Goal: Information Seeking & Learning: Learn about a topic

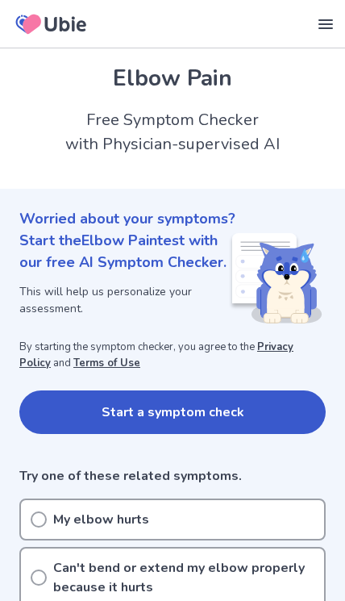
click at [88, 422] on button "Start a symptom check" at bounding box center [172, 412] width 306 height 44
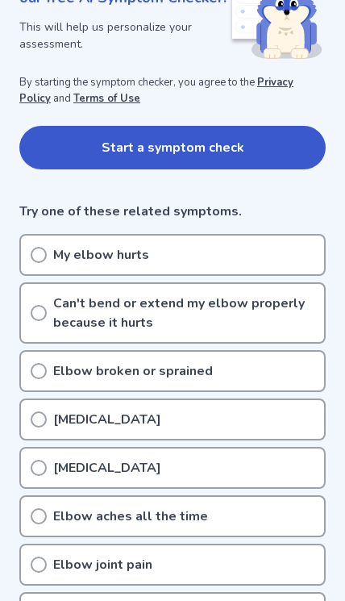
scroll to position [295, 0]
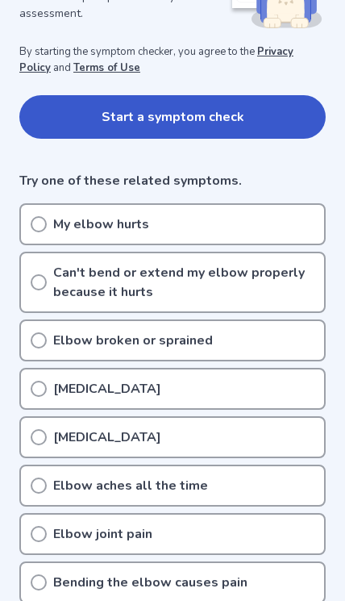
click at [36, 389] on icon at bounding box center [39, 388] width 16 height 16
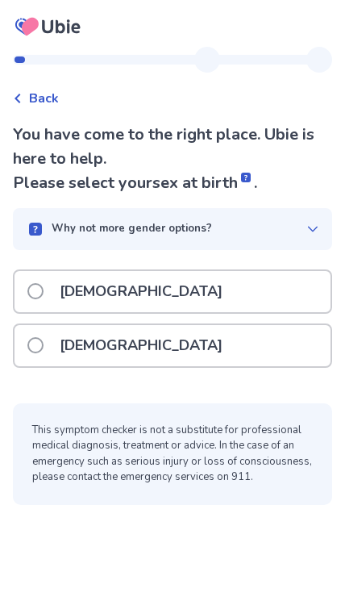
click at [35, 343] on span at bounding box center [35, 345] width 16 height 16
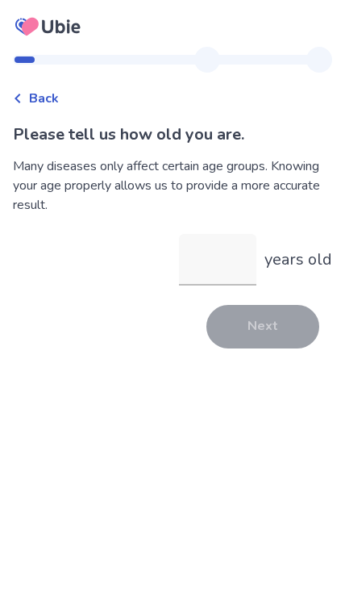
click at [235, 268] on input "years old" at bounding box center [217, 260] width 77 height 52
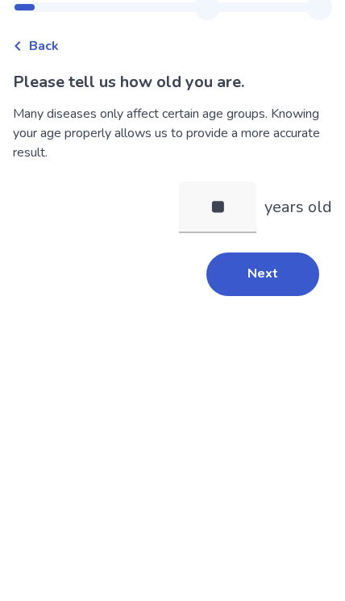
type input "*"
type input "**"
click at [272, 305] on button "Next" at bounding box center [262, 327] width 113 height 44
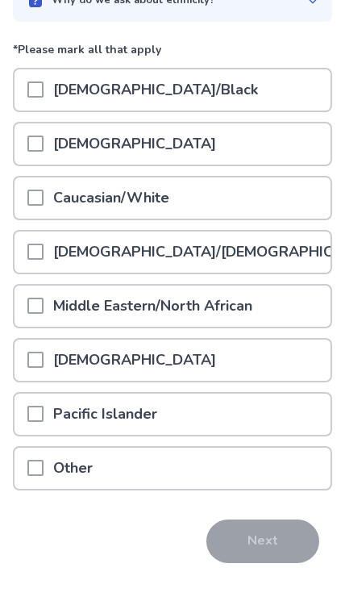
scroll to position [146, 0]
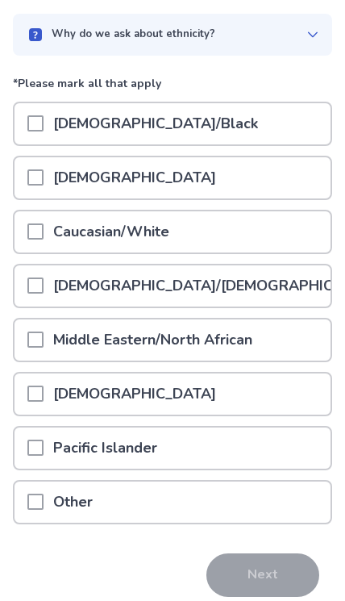
click at [56, 243] on p "Caucasian/White" at bounding box center [111, 231] width 135 height 41
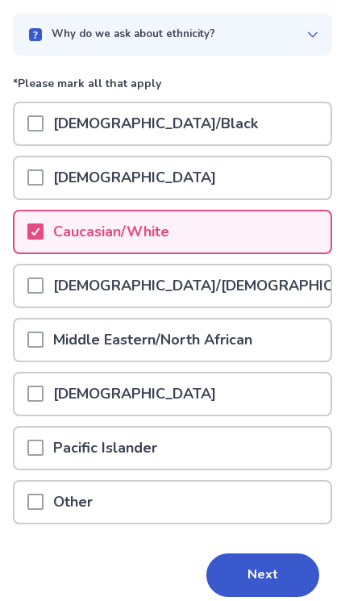
click at [275, 584] on button "Next" at bounding box center [262, 575] width 113 height 44
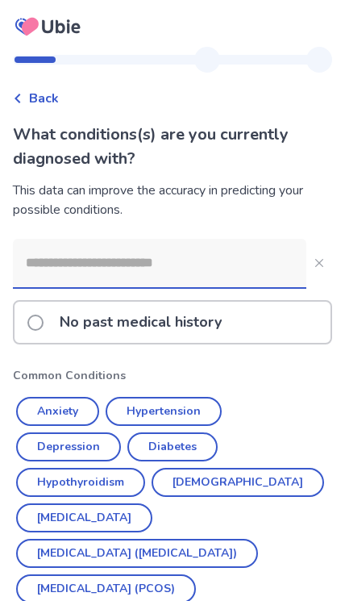
click at [23, 408] on button "Anxiety" at bounding box center [57, 411] width 83 height 29
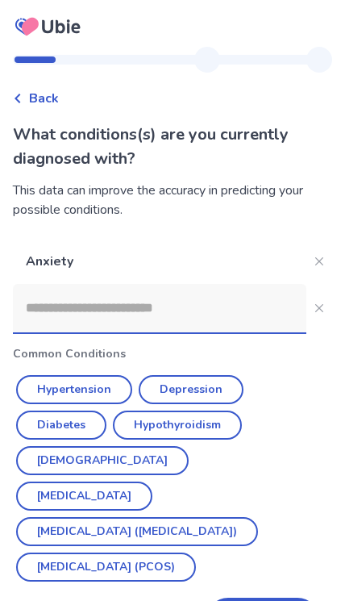
click at [184, 401] on button "Depression" at bounding box center [191, 389] width 105 height 29
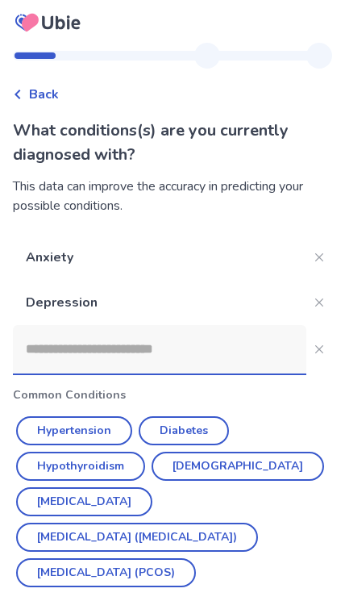
scroll to position [3, 0]
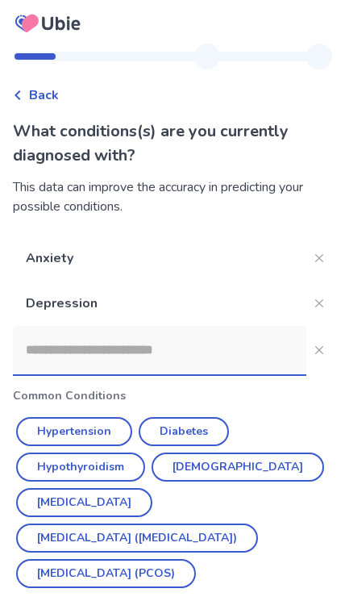
click at [44, 344] on input at bounding box center [159, 350] width 293 height 48
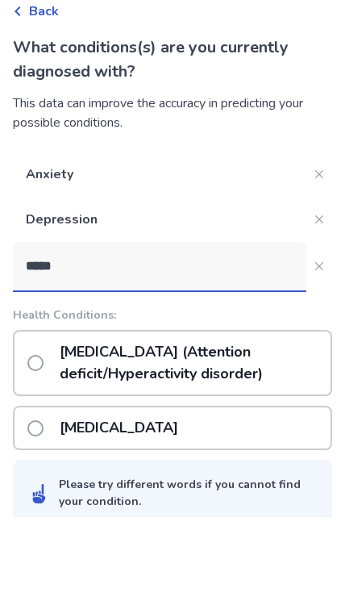
type input "****"
click at [28, 438] on span at bounding box center [35, 446] width 16 height 16
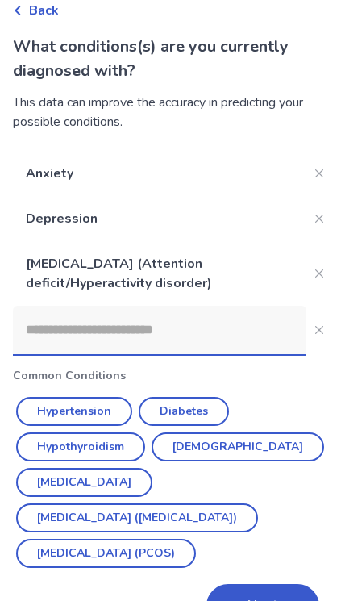
scroll to position [134, 0]
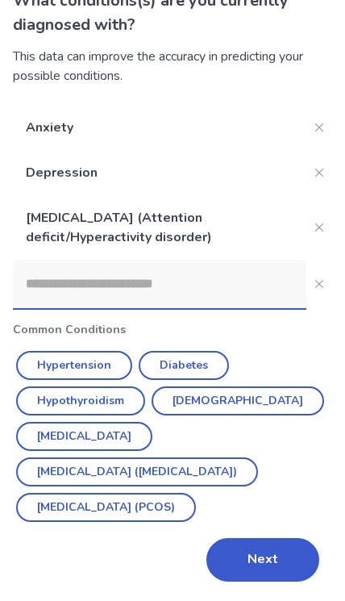
click at [265, 577] on button "Next" at bounding box center [262, 560] width 113 height 44
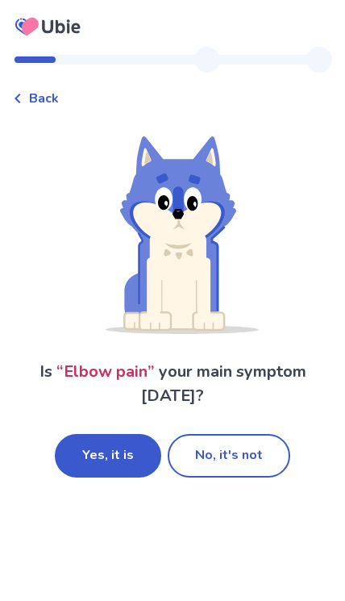
click at [90, 461] on button "Yes, it is" at bounding box center [108, 456] width 106 height 44
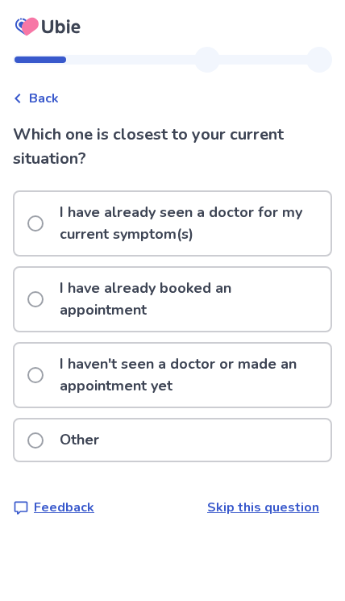
click at [44, 350] on label "I haven't seen a doctor or made an appointment yet" at bounding box center [178, 374] width 303 height 63
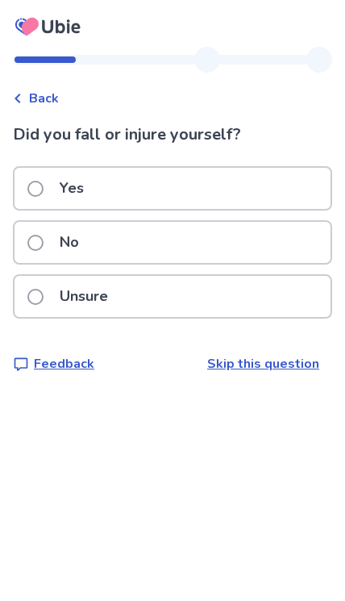
click at [30, 298] on span at bounding box center [35, 297] width 16 height 16
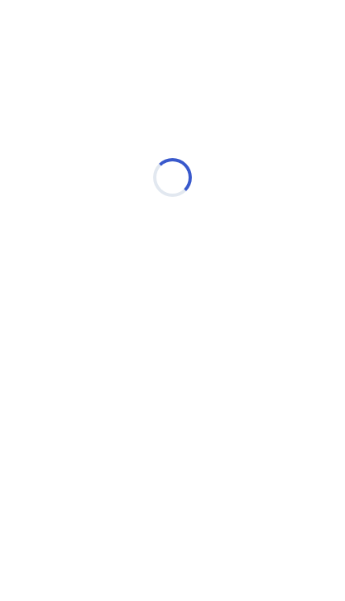
select select "*"
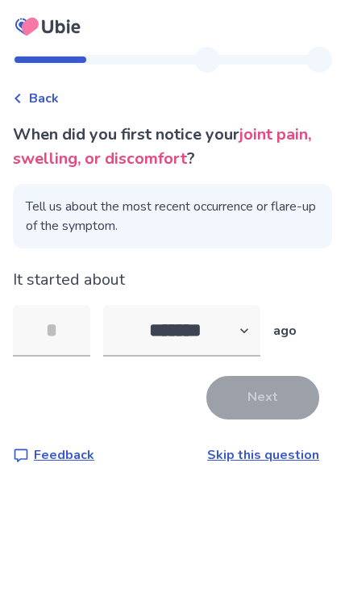
click at [260, 446] on link "Skip this question" at bounding box center [263, 455] width 112 height 18
click at [38, 328] on input "tel" at bounding box center [51, 331] width 77 height 52
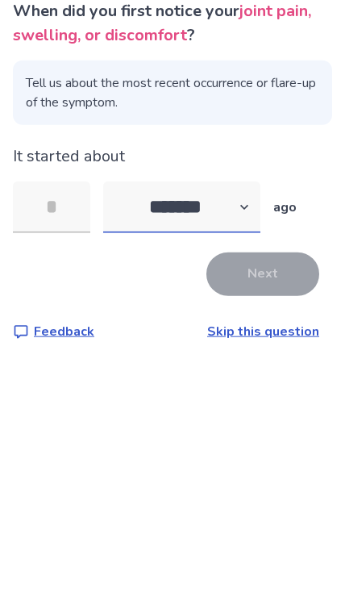
click at [196, 305] on select "******* ****** ******* ******** *******" at bounding box center [181, 331] width 157 height 52
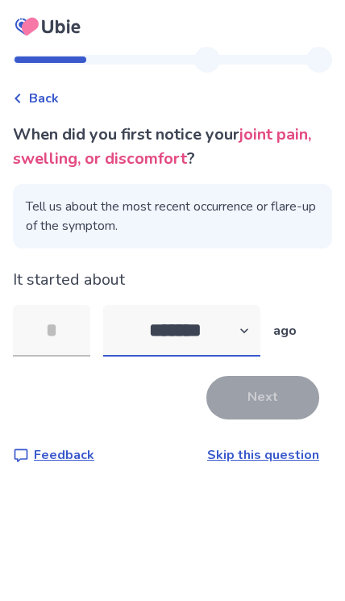
select select "*"
click at [22, 305] on input "tel" at bounding box center [51, 331] width 77 height 52
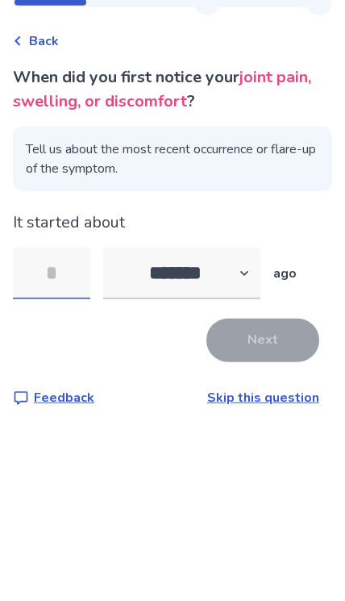
type input "*"
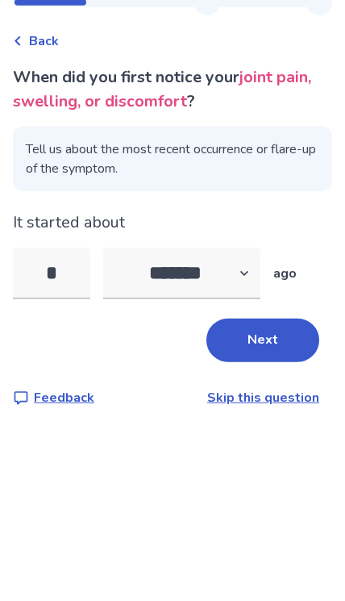
click at [257, 376] on button "Next" at bounding box center [262, 398] width 113 height 44
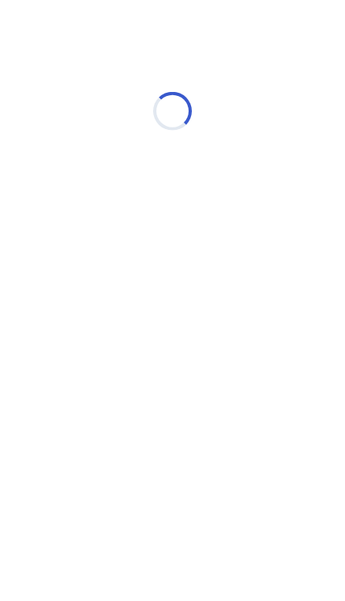
scroll to position [0, 0]
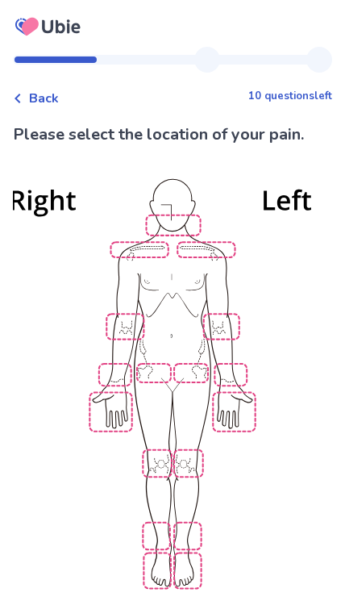
click at [227, 327] on img at bounding box center [172, 382] width 638 height 432
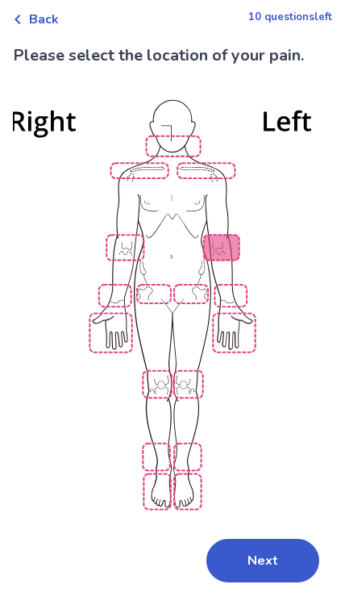
scroll to position [65, 0]
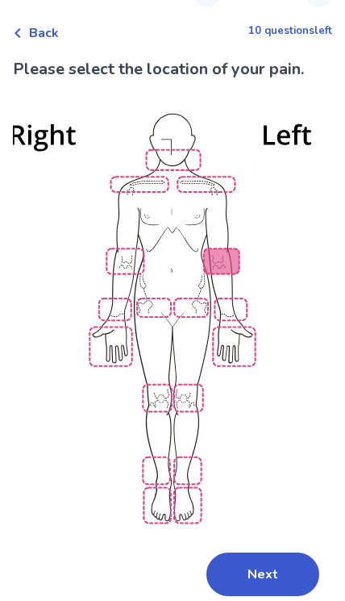
click at [251, 580] on button "Next" at bounding box center [262, 574] width 113 height 44
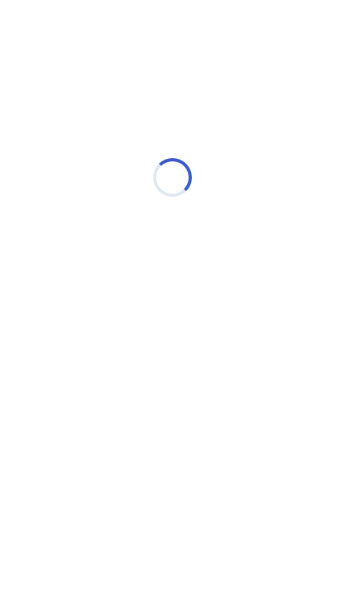
scroll to position [0, 0]
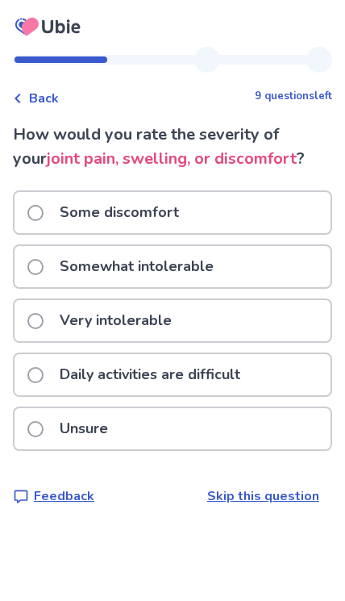
click at [247, 356] on p "Daily activities are difficult" at bounding box center [150, 374] width 200 height 41
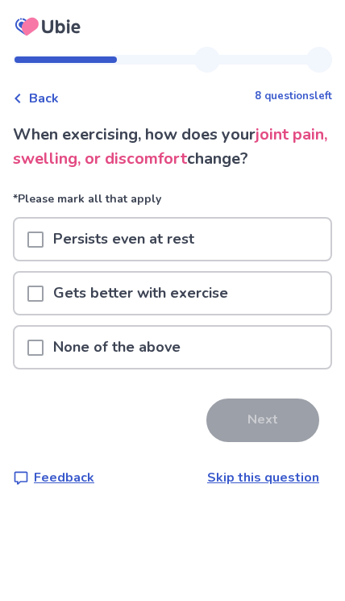
click at [203, 347] on div "None of the above" at bounding box center [173, 346] width 316 height 41
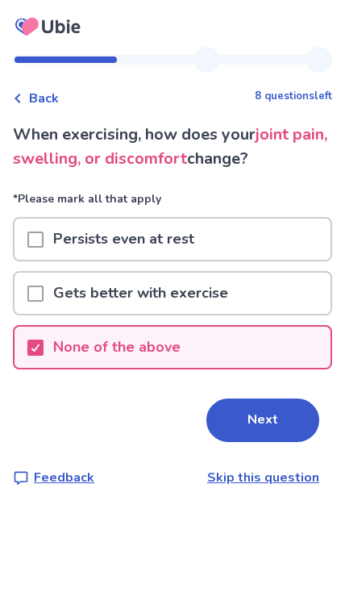
click at [245, 471] on link "Skip this question" at bounding box center [263, 477] width 112 height 18
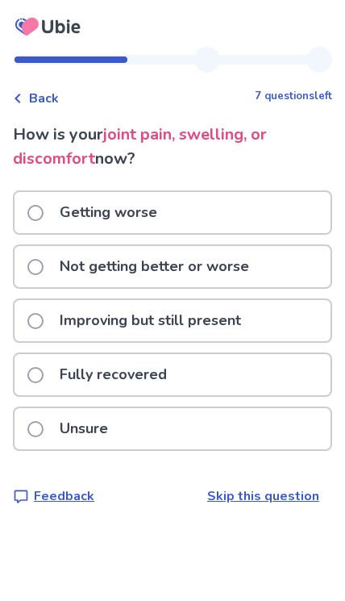
click at [251, 273] on p "Not getting better or worse" at bounding box center [154, 266] width 209 height 41
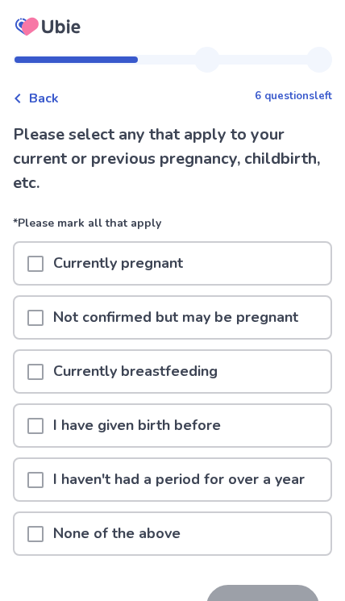
click at [42, 418] on span at bounding box center [35, 426] width 16 height 16
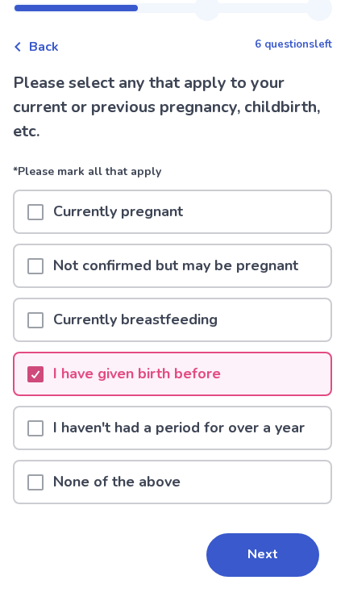
scroll to position [32, 0]
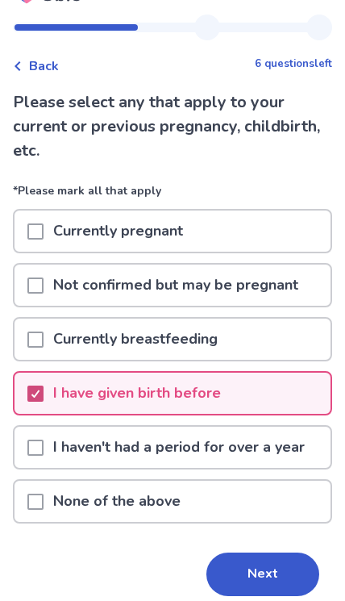
click at [244, 581] on button "Next" at bounding box center [262, 574] width 113 height 44
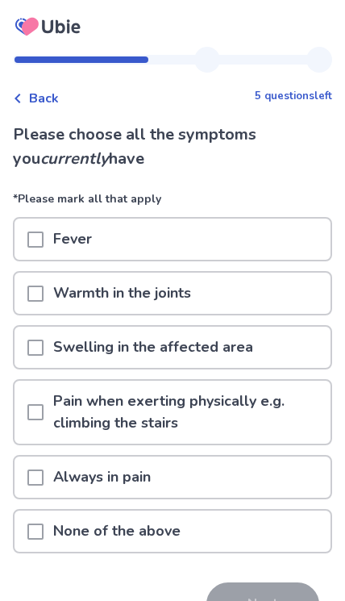
click at [42, 405] on span at bounding box center [35, 412] width 16 height 16
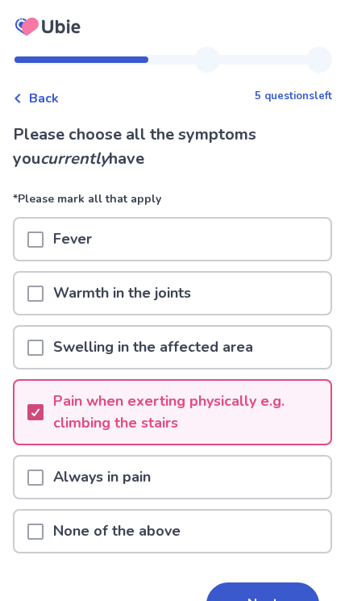
click at [272, 592] on button "Next" at bounding box center [262, 604] width 113 height 44
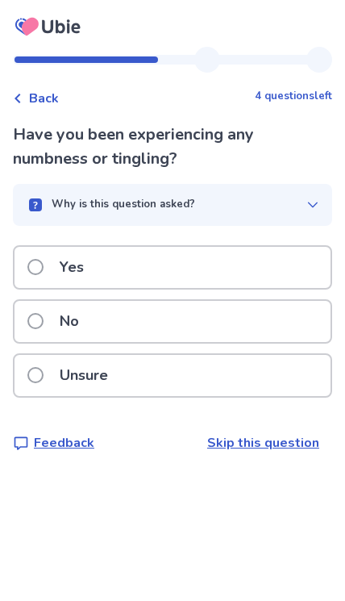
click at [36, 379] on span at bounding box center [35, 375] width 16 height 16
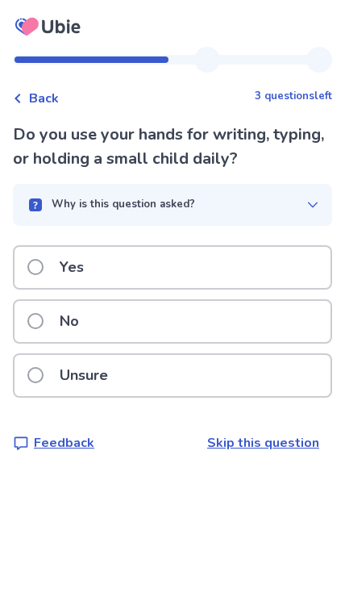
click at [43, 260] on label "Yes" at bounding box center [60, 267] width 66 height 41
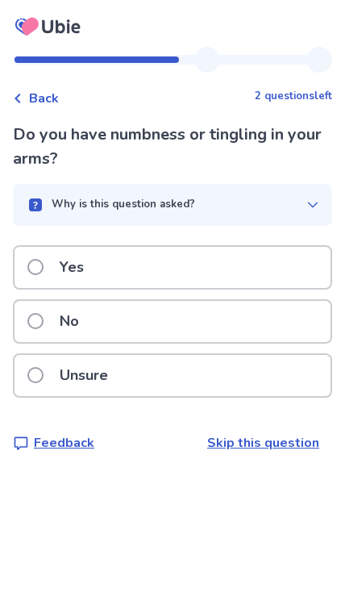
click at [59, 379] on p "Unsure" at bounding box center [84, 375] width 68 height 41
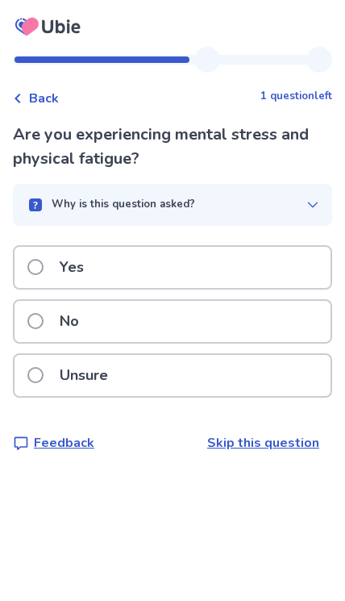
click at [39, 264] on span at bounding box center [35, 267] width 16 height 16
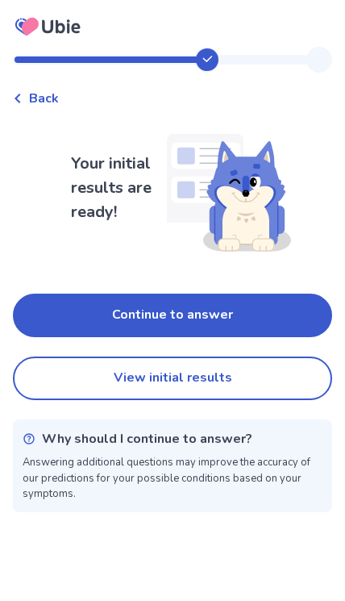
click at [45, 322] on button "Continue to answer" at bounding box center [172, 315] width 319 height 44
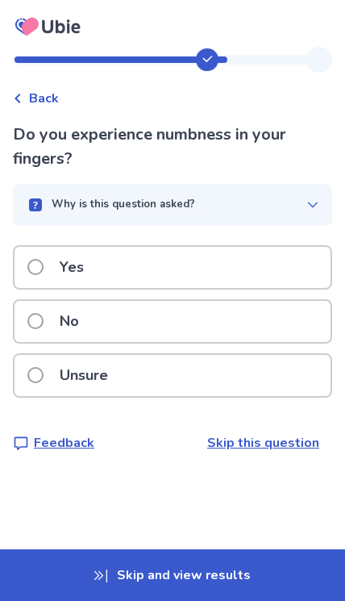
click at [27, 364] on label "Unsure" at bounding box center [72, 375] width 90 height 41
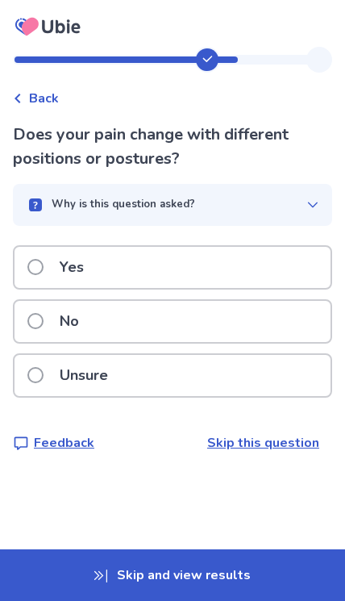
click at [27, 257] on label "Yes" at bounding box center [60, 267] width 66 height 41
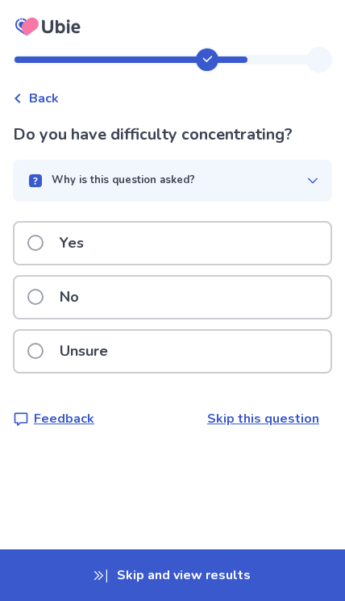
click at [35, 239] on span at bounding box center [35, 243] width 16 height 16
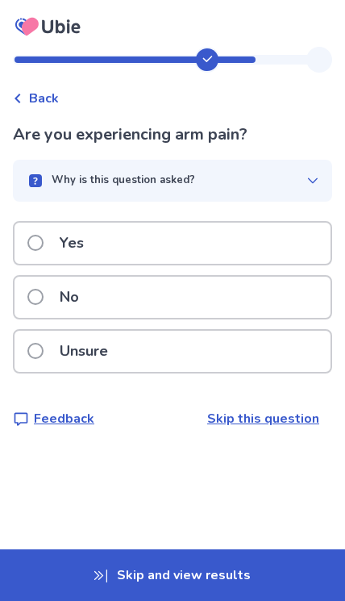
click at [8, 241] on div "Back Are you experiencing arm pain? Why is this question asked? Our AI is check…" at bounding box center [172, 250] width 345 height 407
click at [44, 252] on label "Yes" at bounding box center [60, 242] width 66 height 41
click at [32, 366] on label "Unsure" at bounding box center [72, 350] width 90 height 41
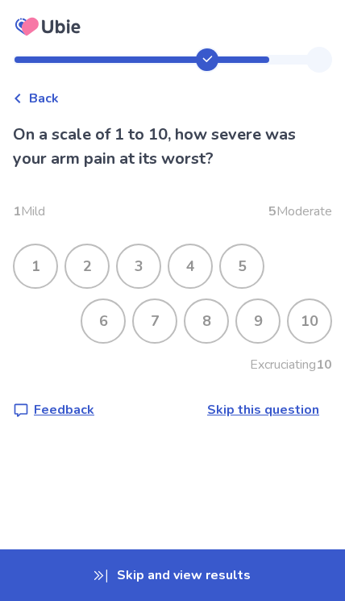
click at [185, 321] on div "8" at bounding box center [206, 321] width 42 height 42
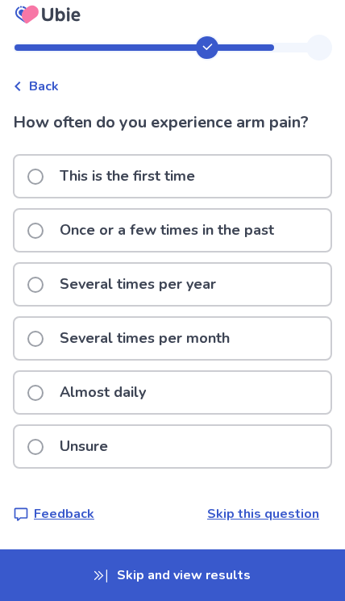
scroll to position [66, 0]
click at [86, 156] on p "This is the first time" at bounding box center [127, 176] width 155 height 41
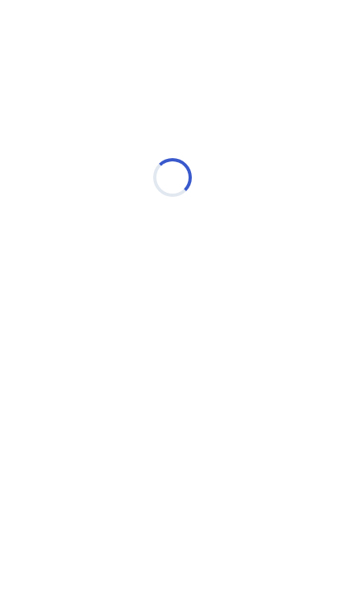
scroll to position [0, 0]
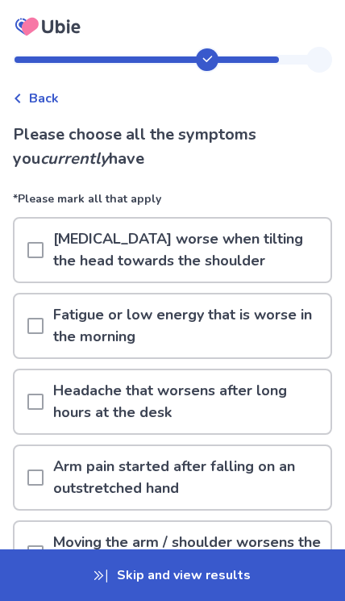
click at [29, 258] on div at bounding box center [35, 249] width 16 height 63
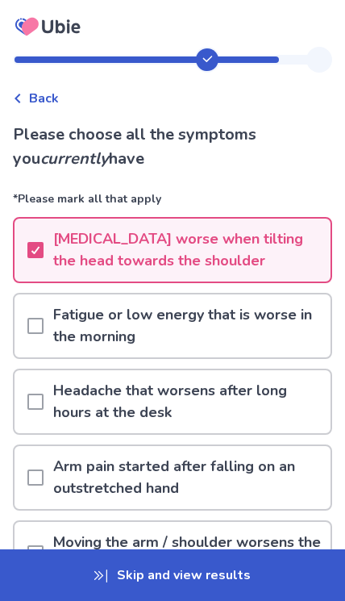
click at [40, 338] on div at bounding box center [35, 325] width 16 height 63
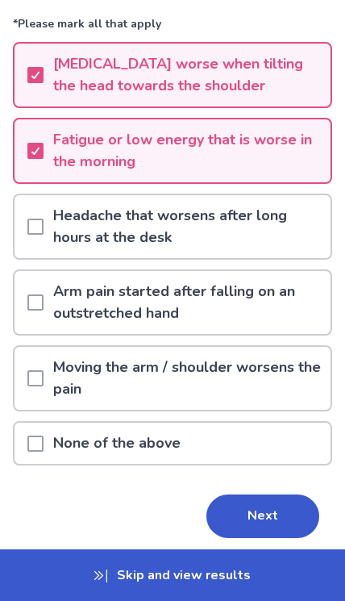
scroll to position [175, 0]
click at [9, 380] on div "Back Please choose all the symptoms you currently have *Please mark all that ap…" at bounding box center [172, 240] width 345 height 737
click at [35, 386] on div at bounding box center [35, 378] width 16 height 63
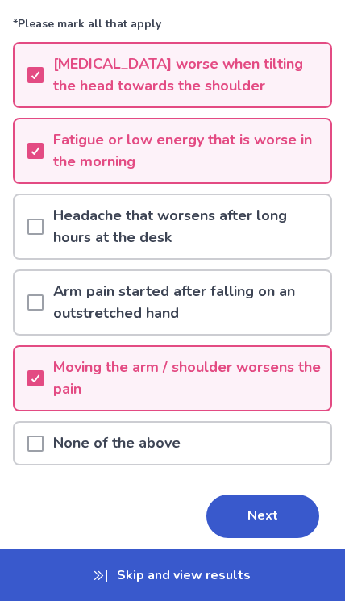
click at [264, 536] on button "Next" at bounding box center [262, 516] width 113 height 44
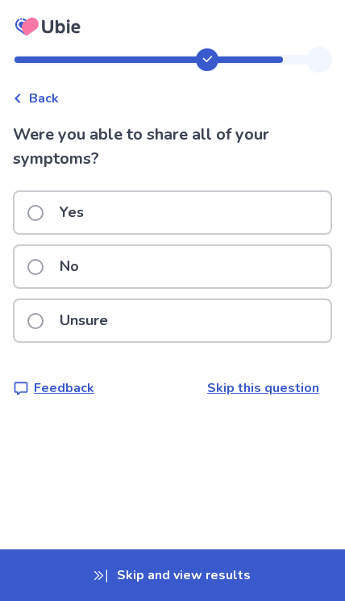
click at [15, 317] on div "Unsure" at bounding box center [173, 320] width 316 height 41
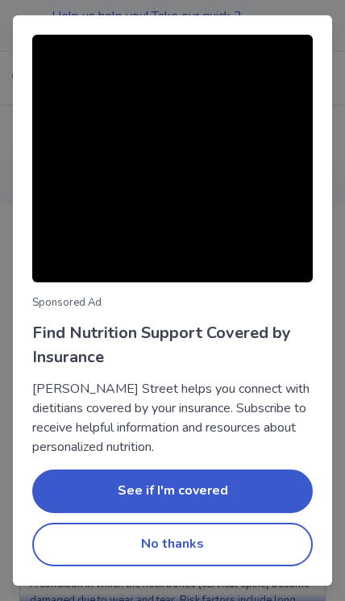
click at [124, 538] on button "No thanks" at bounding box center [172, 544] width 281 height 44
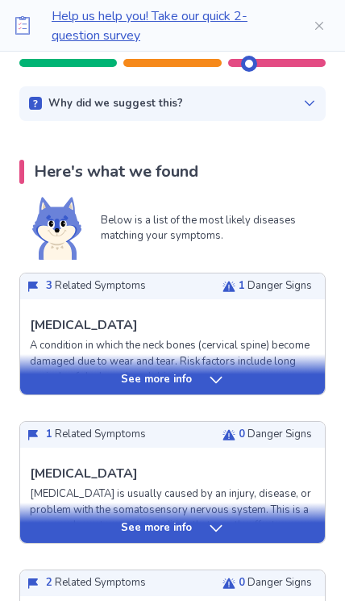
scroll to position [239, 0]
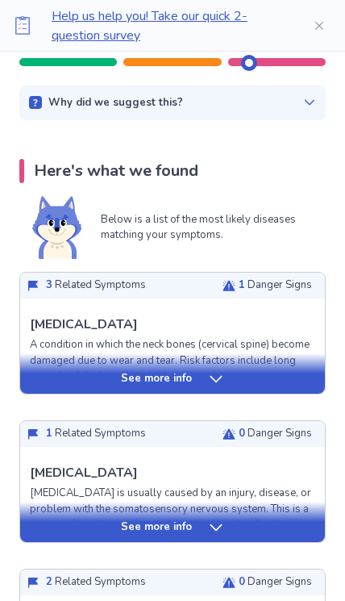
click at [35, 376] on div "See more info" at bounding box center [172, 379] width 305 height 16
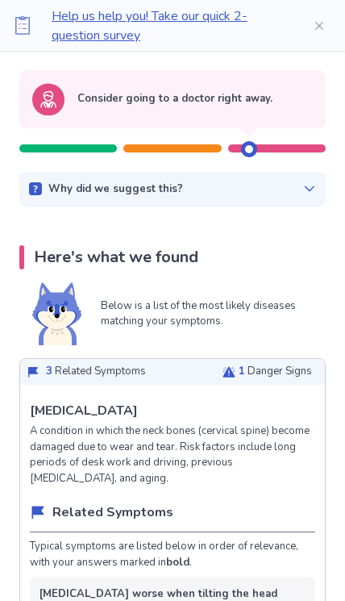
scroll to position [0, 0]
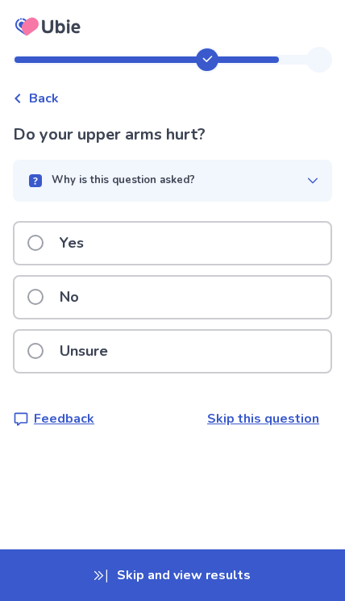
click at [47, 31] on icon at bounding box center [47, 27] width 11 height 14
click at [42, 33] on icon at bounding box center [48, 26] width 77 height 40
click at [51, 15] on icon at bounding box center [48, 26] width 77 height 40
click at [60, 10] on icon at bounding box center [48, 26] width 77 height 40
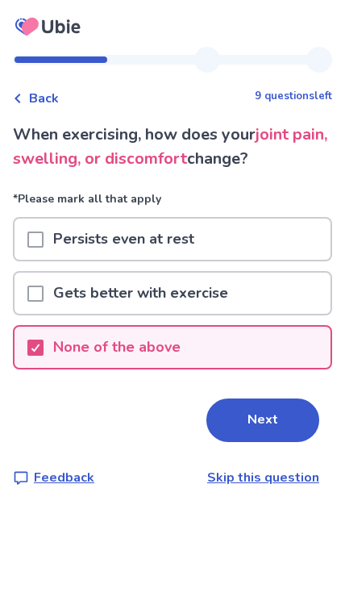
select select "*"
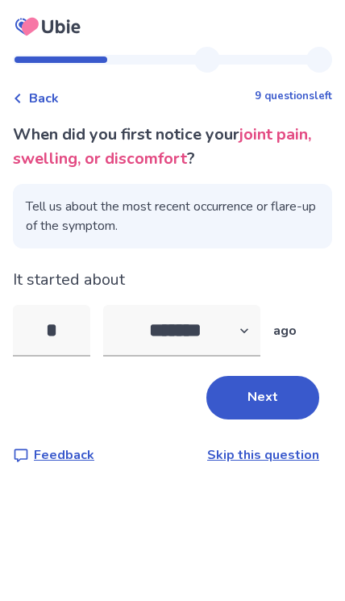
click at [25, 85] on div "Back 9 questions left" at bounding box center [172, 90] width 319 height 35
click at [40, 89] on span "Back" at bounding box center [44, 98] width 30 height 19
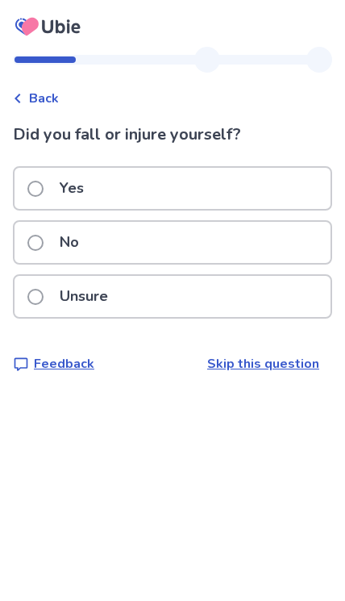
click at [51, 90] on span "Back" at bounding box center [44, 98] width 30 height 19
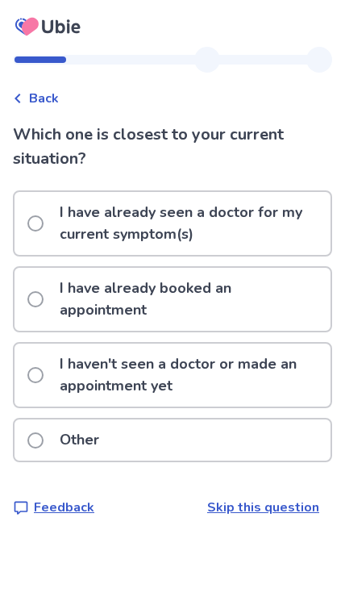
click at [19, 106] on div "Back" at bounding box center [36, 98] width 46 height 19
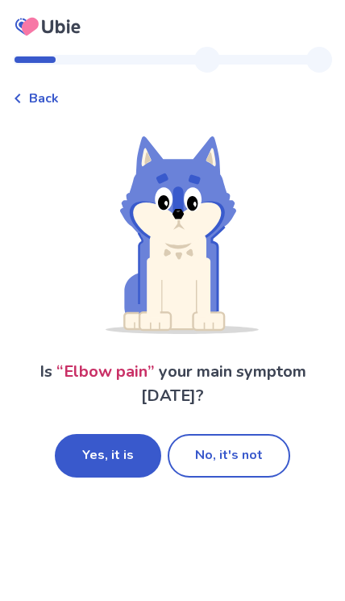
click at [24, 77] on div "Back" at bounding box center [172, 90] width 319 height 35
click at [54, 90] on span "Back" at bounding box center [44, 98] width 30 height 19
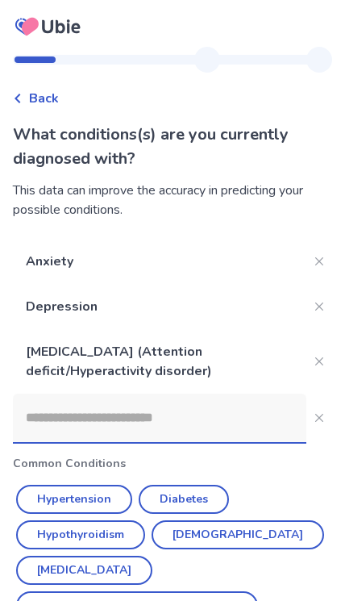
click at [23, 84] on div "Back" at bounding box center [172, 90] width 319 height 35
click at [29, 94] on span "Back" at bounding box center [44, 98] width 30 height 19
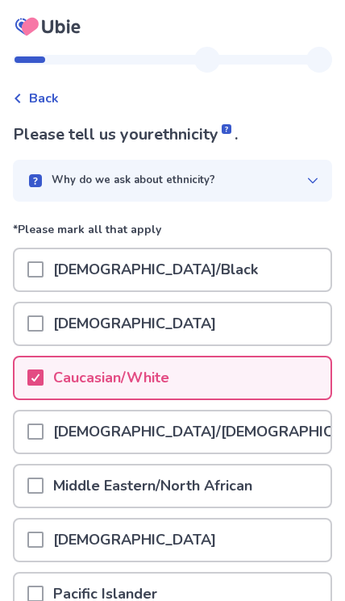
click at [38, 89] on span "Back" at bounding box center [44, 98] width 30 height 19
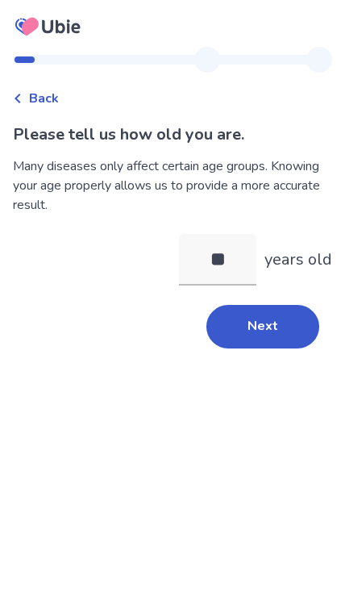
click at [35, 102] on span "Back" at bounding box center [44, 98] width 30 height 19
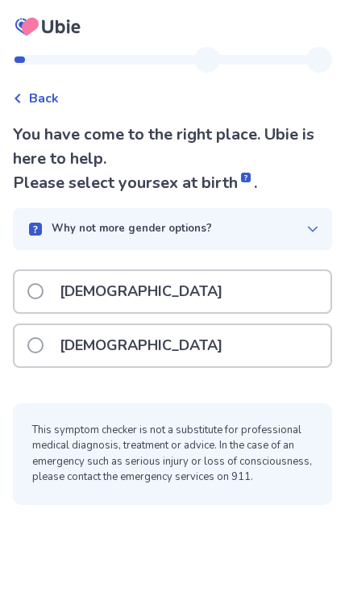
click at [44, 91] on span "Back" at bounding box center [44, 98] width 30 height 19
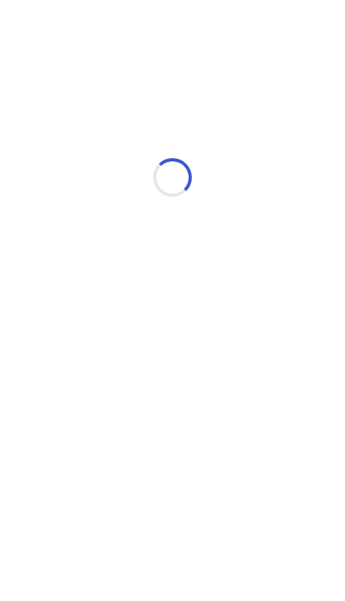
click at [68, 339] on html "Loading..." at bounding box center [172, 169] width 345 height 339
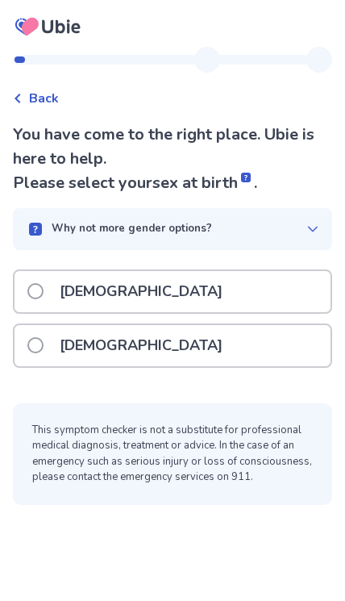
click at [42, 345] on span at bounding box center [35, 345] width 16 height 16
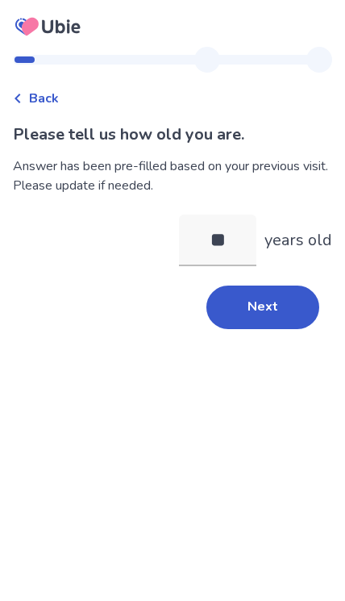
click at [284, 307] on button "Next" at bounding box center [262, 307] width 113 height 44
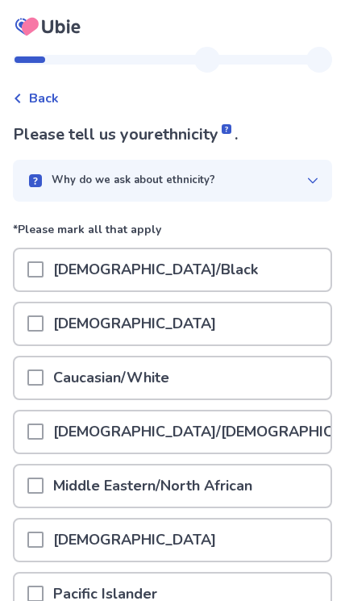
click at [226, 371] on div "Caucasian/White" at bounding box center [173, 377] width 316 height 41
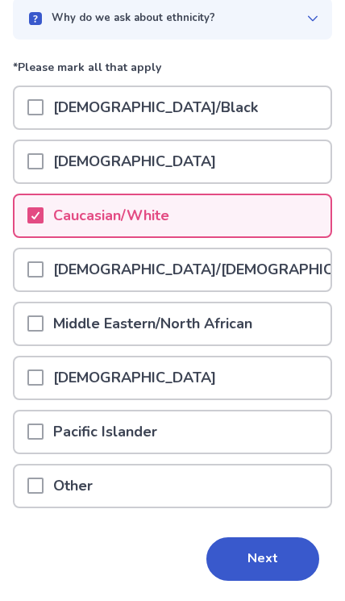
scroll to position [146, 0]
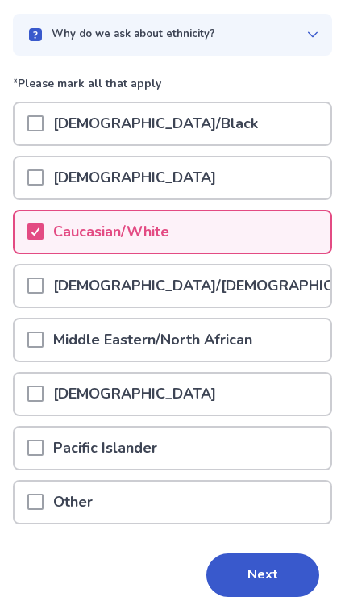
click at [247, 577] on button "Next" at bounding box center [262, 575] width 113 height 44
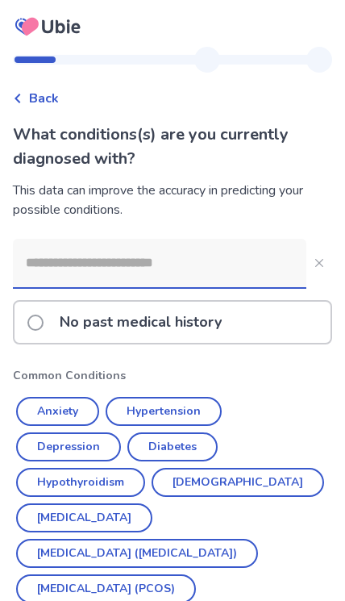
click at [28, 271] on input at bounding box center [159, 263] width 293 height 48
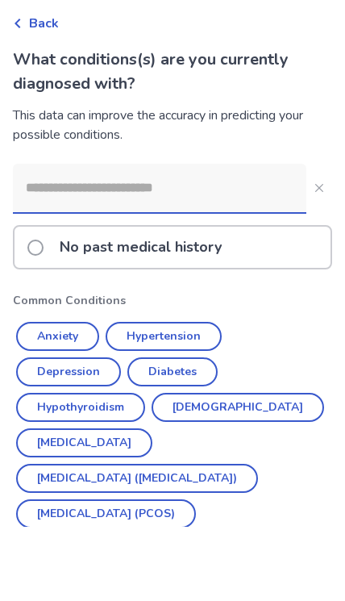
click at [56, 397] on button "Anxiety" at bounding box center [57, 411] width 83 height 29
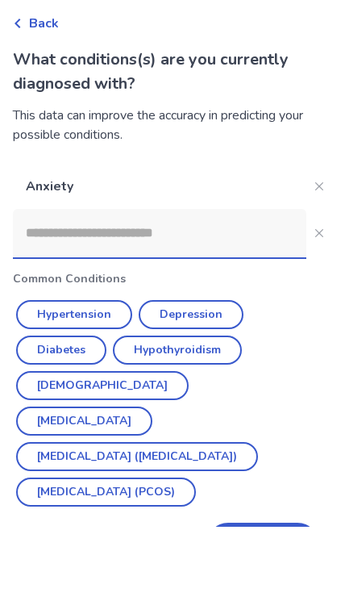
scroll to position [66, 0]
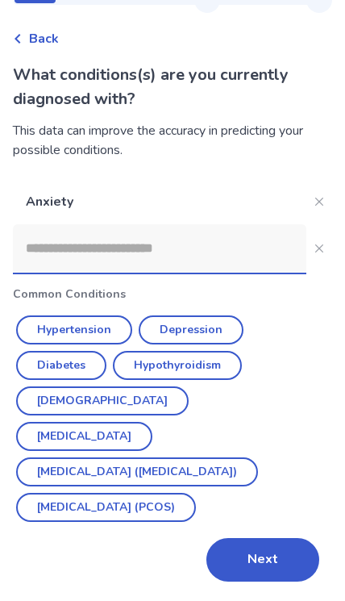
click at [212, 325] on button "Depression" at bounding box center [191, 329] width 105 height 29
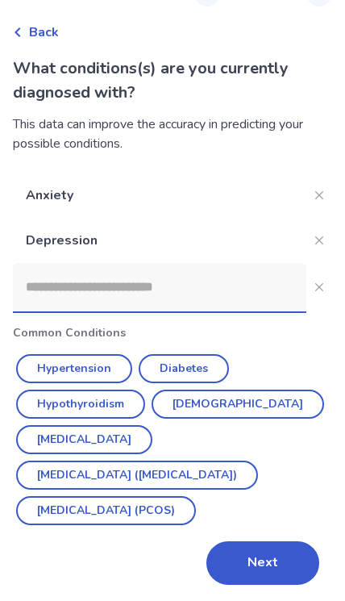
click at [41, 273] on input at bounding box center [159, 287] width 293 height 48
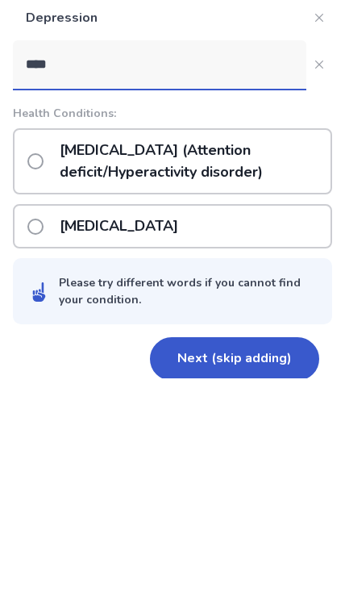
scroll to position [88, 0]
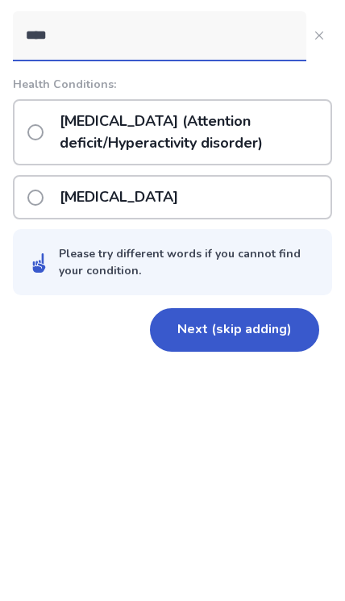
type input "****"
click at [48, 330] on label "[MEDICAL_DATA] (Attention deficit/Hyperactivity disorder)" at bounding box center [178, 361] width 303 height 63
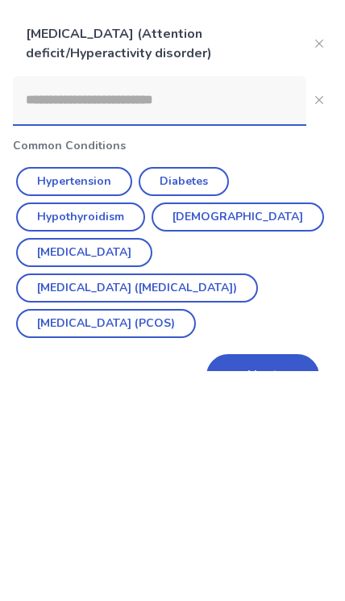
scroll to position [134, 0]
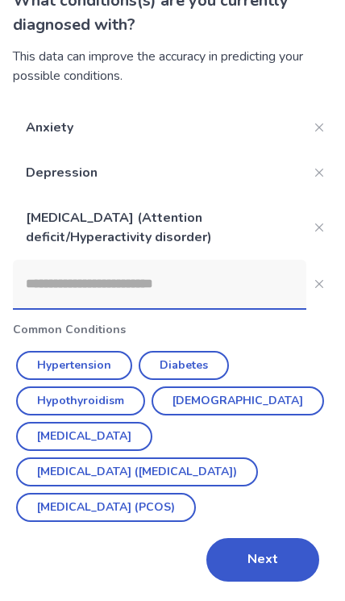
click at [285, 563] on button "Next" at bounding box center [262, 560] width 113 height 44
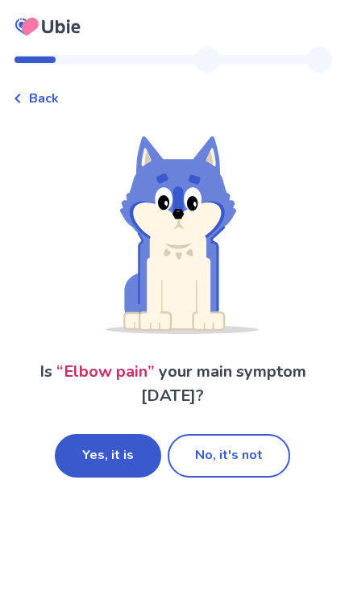
click at [117, 461] on button "Yes, it is" at bounding box center [108, 456] width 106 height 44
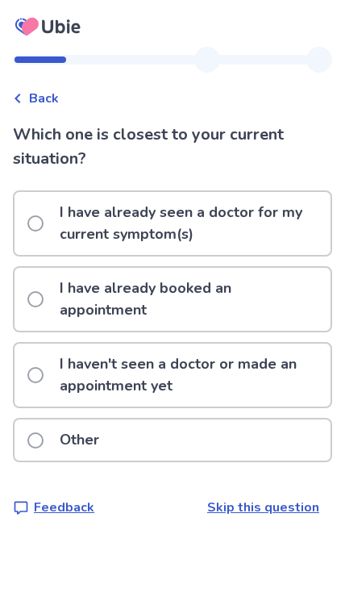
click at [301, 351] on p "I haven't seen a doctor or made an appointment yet" at bounding box center [190, 374] width 281 height 63
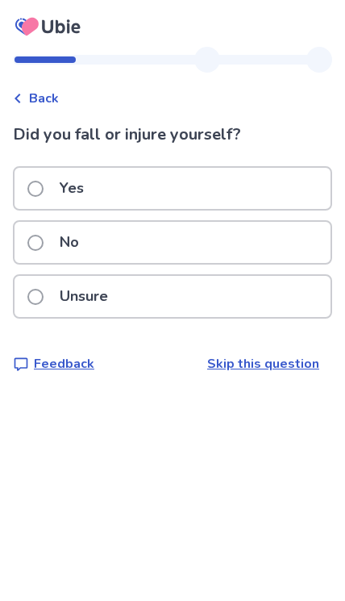
click at [54, 231] on p "No" at bounding box center [69, 242] width 39 height 41
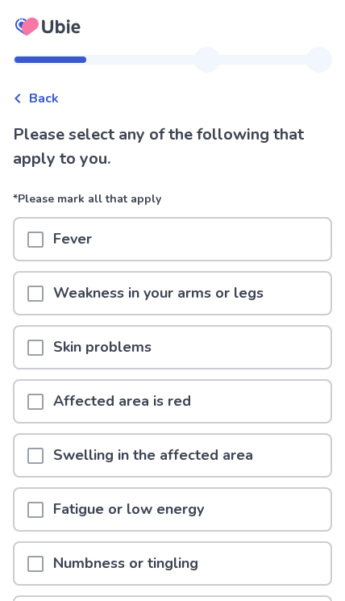
click at [74, 306] on p "Weakness in your arms or legs" at bounding box center [159, 292] width 230 height 41
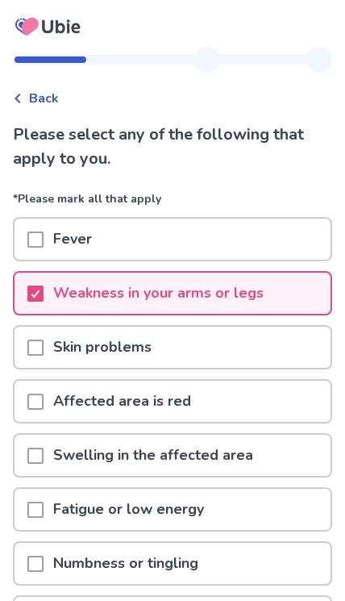
click at [56, 357] on p "Skin problems" at bounding box center [103, 346] width 118 height 41
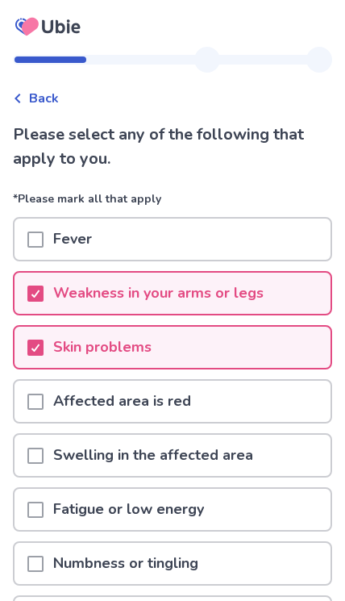
click at [39, 351] on div at bounding box center [36, 347] width 10 height 13
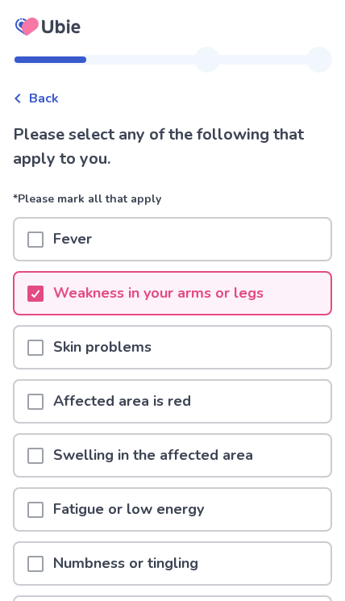
click at [193, 495] on p "Fatigue or low energy" at bounding box center [129, 508] width 170 height 41
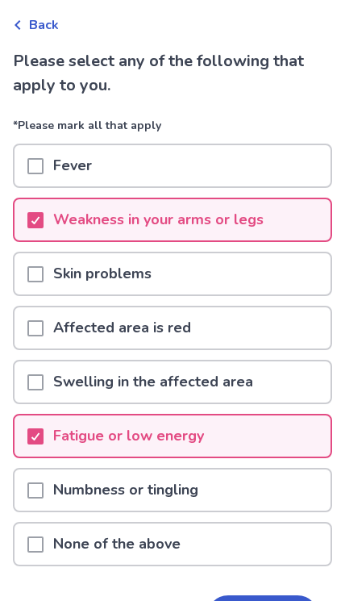
scroll to position [75, 0]
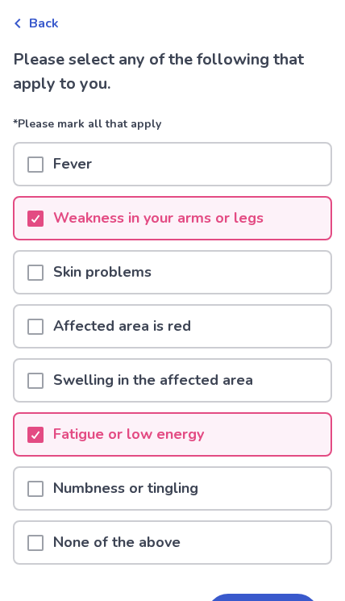
click at [260, 484] on div "Numbness or tingling" at bounding box center [173, 488] width 316 height 41
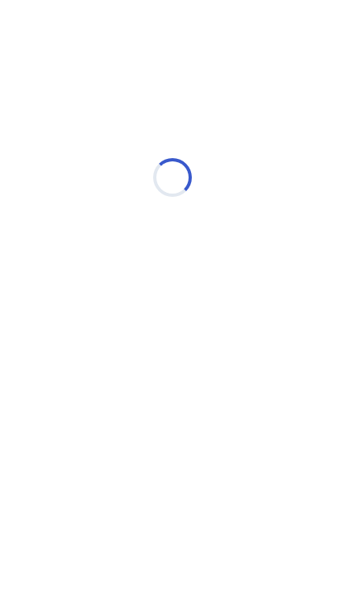
select select "*"
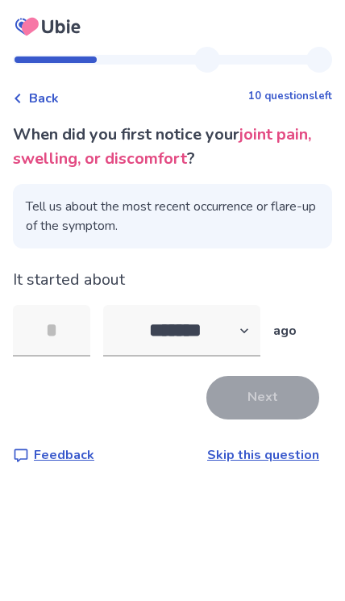
click at [43, 321] on input "tel" at bounding box center [51, 331] width 77 height 52
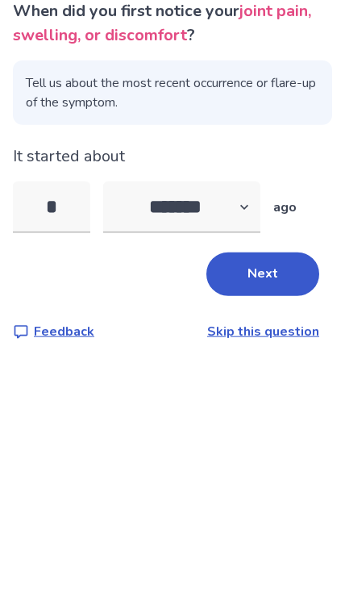
type input "*"
click at [243, 305] on select "******* ****** ******* ******** *******" at bounding box center [181, 331] width 157 height 52
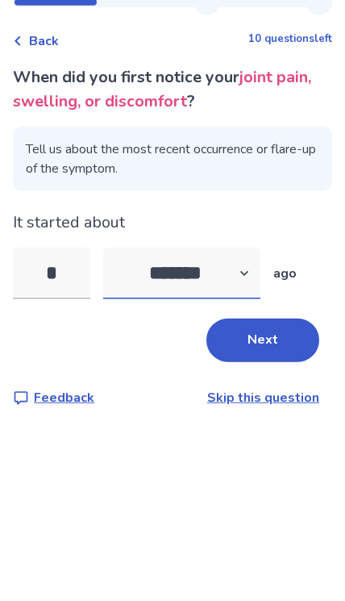
select select "*"
click at [283, 376] on button "Next" at bounding box center [262, 398] width 113 height 44
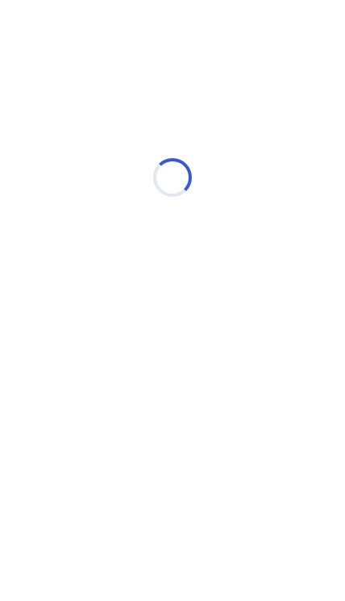
select select "*"
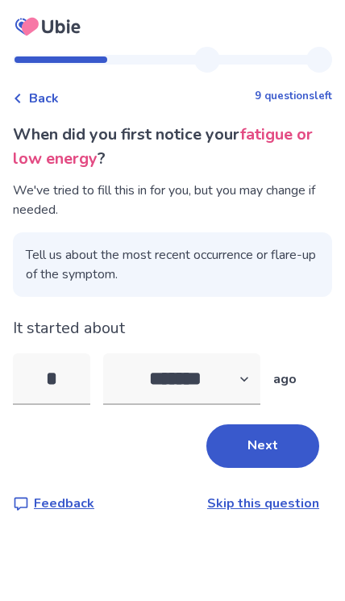
click at [243, 510] on link "Skip this question" at bounding box center [263, 503] width 112 height 18
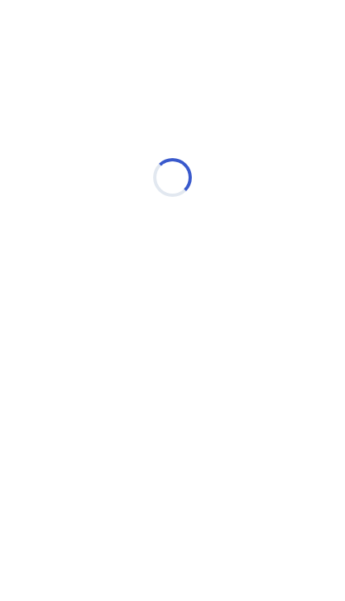
select select "*"
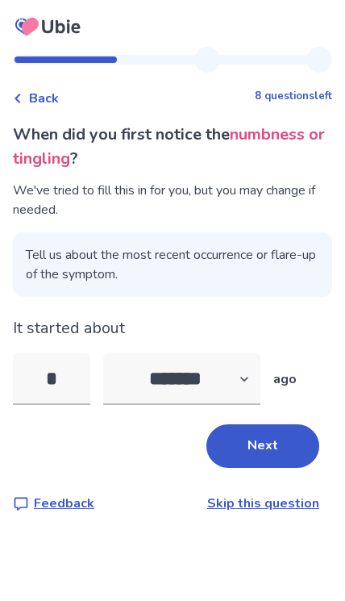
click at [256, 509] on link "Skip this question" at bounding box center [263, 503] width 112 height 18
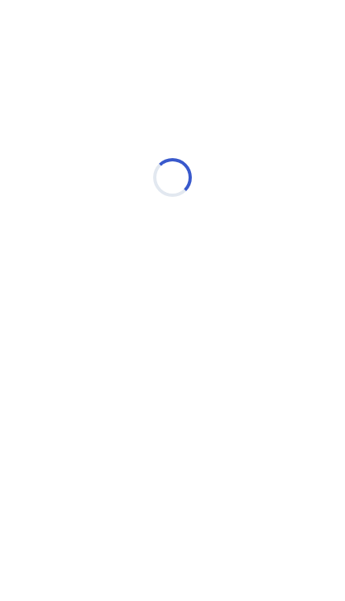
select select "*"
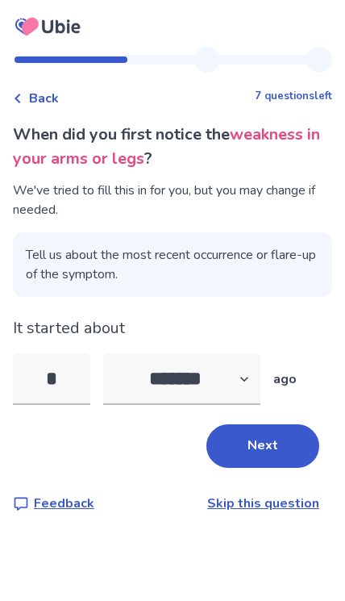
click at [297, 451] on button "Next" at bounding box center [262, 446] width 113 height 44
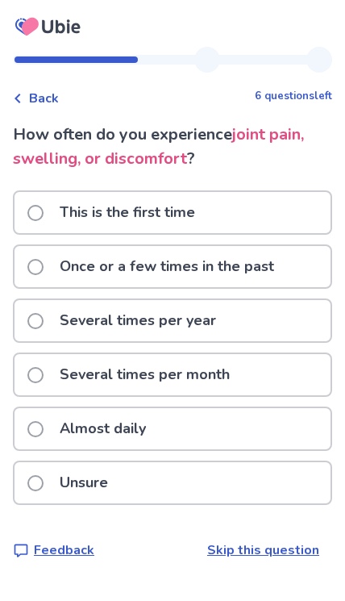
click at [66, 223] on p "This is the first time" at bounding box center [127, 212] width 155 height 41
click at [55, 328] on p "Several times per year" at bounding box center [138, 320] width 176 height 41
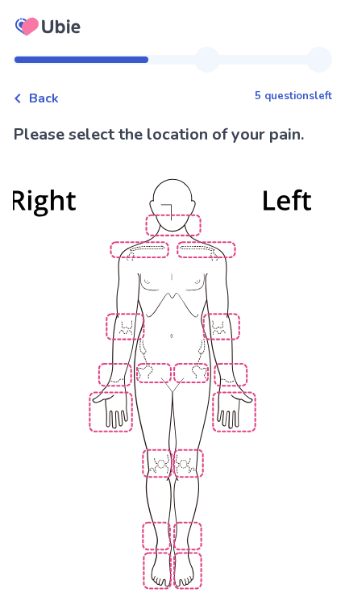
click at [235, 328] on img at bounding box center [172, 382] width 638 height 432
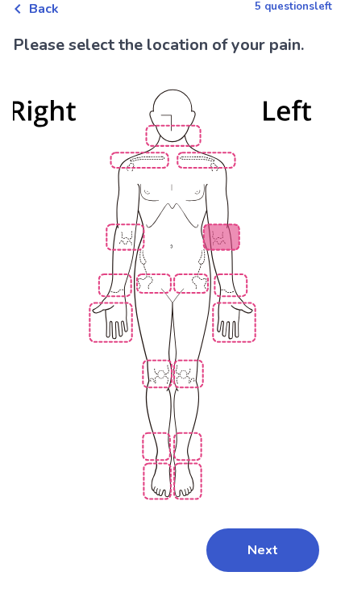
scroll to position [65, 0]
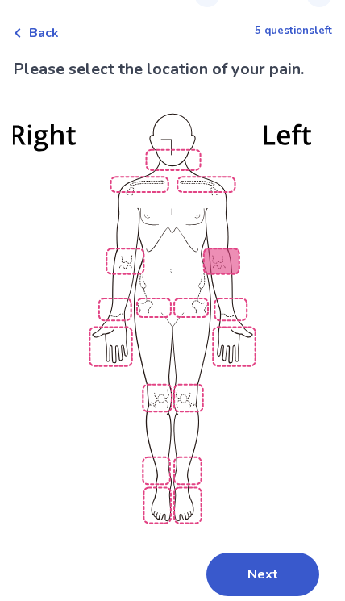
click at [253, 579] on button "Next" at bounding box center [262, 574] width 113 height 44
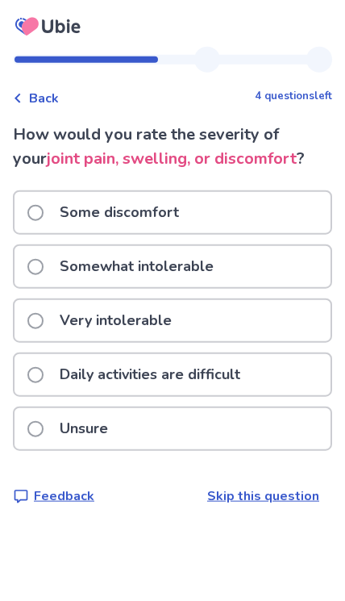
scroll to position [66, 0]
click at [62, 354] on p "Daily activities are difficult" at bounding box center [150, 374] width 200 height 41
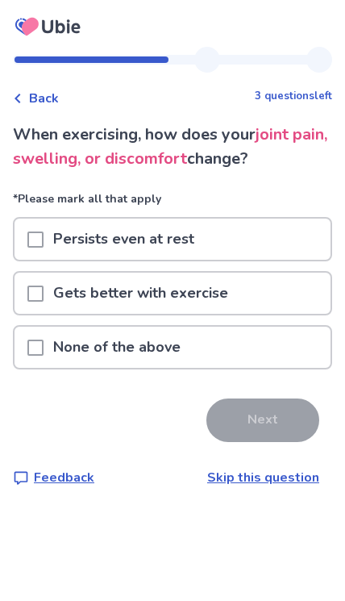
click at [178, 354] on p "None of the above" at bounding box center [117, 346] width 147 height 41
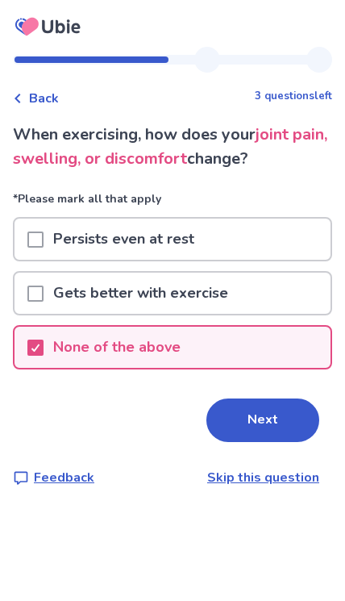
click at [266, 414] on button "Next" at bounding box center [262, 420] width 113 height 44
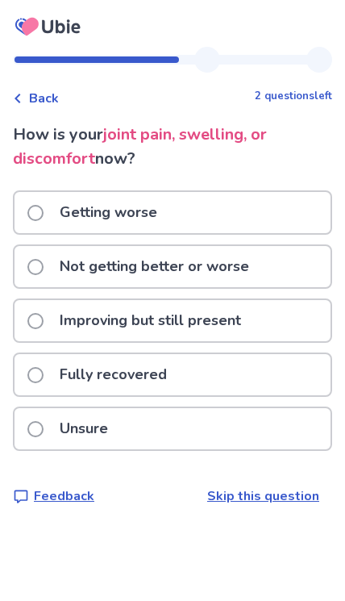
click at [98, 260] on p "Not getting better or worse" at bounding box center [154, 266] width 209 height 41
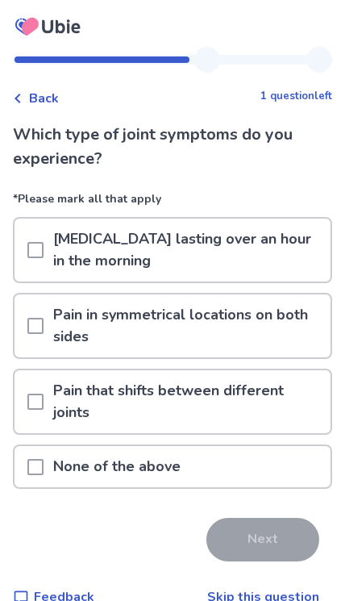
click at [265, 588] on link "Skip this question" at bounding box center [263, 597] width 112 height 18
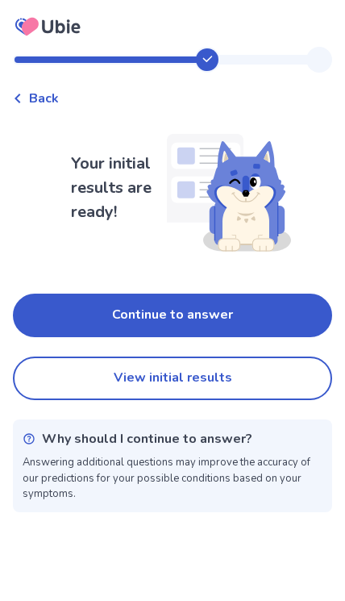
click at [307, 373] on button "View initial results" at bounding box center [172, 378] width 319 height 44
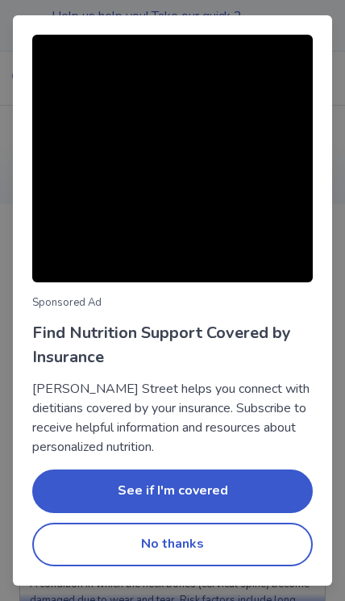
click at [224, 560] on button "No thanks" at bounding box center [172, 544] width 281 height 44
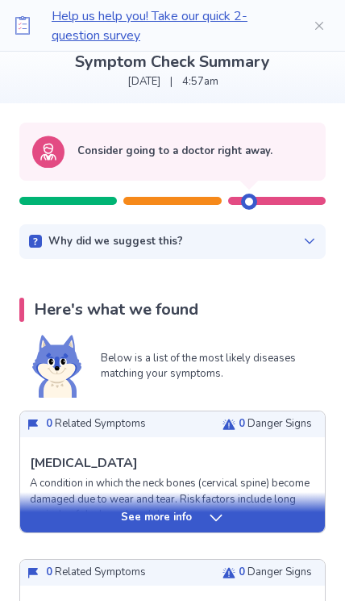
click at [240, 507] on div "See more info" at bounding box center [172, 512] width 305 height 40
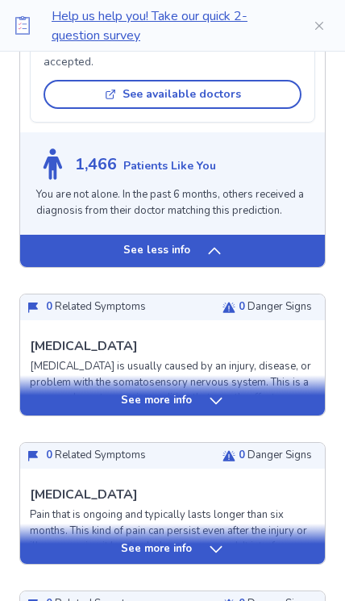
scroll to position [1694, 0]
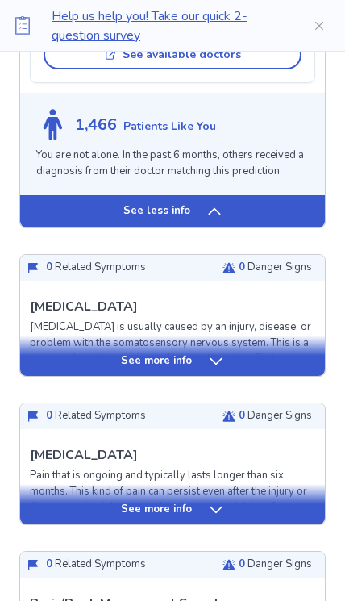
click at [306, 356] on div "See more info" at bounding box center [172, 355] width 305 height 40
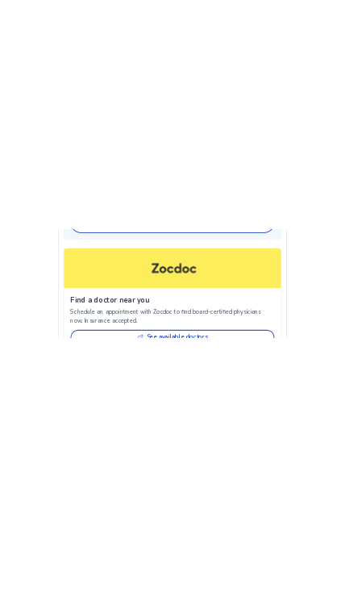
scroll to position [3011, 0]
